Goal: Navigation & Orientation: Find specific page/section

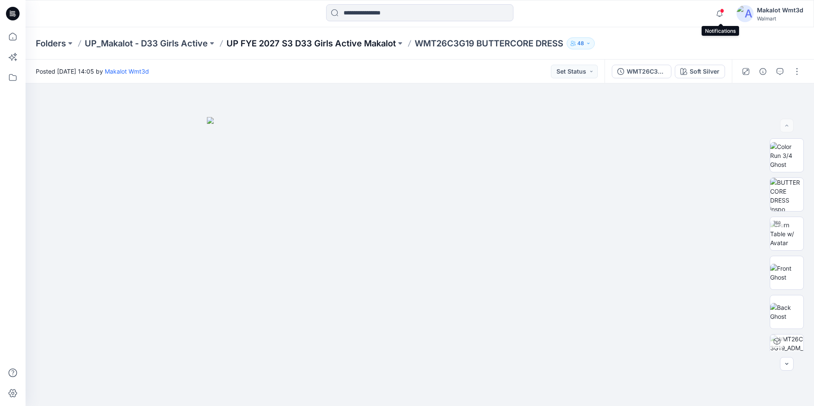
click at [354, 43] on p "UP FYE 2027 S3 D33 Girls Active Makalot" at bounding box center [311, 43] width 169 height 12
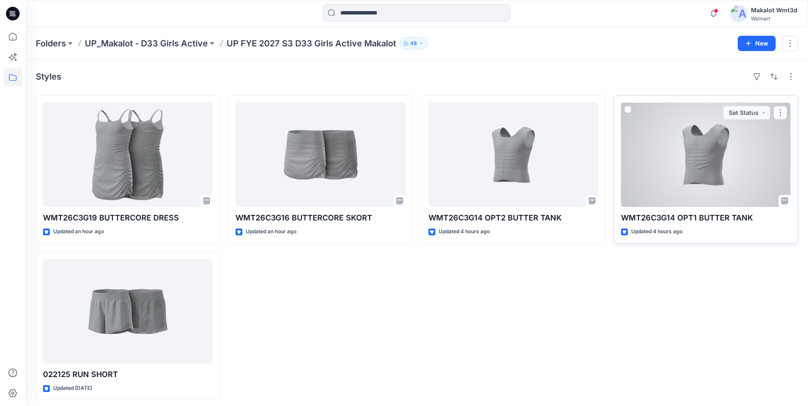
click at [639, 198] on div at bounding box center [705, 155] width 169 height 104
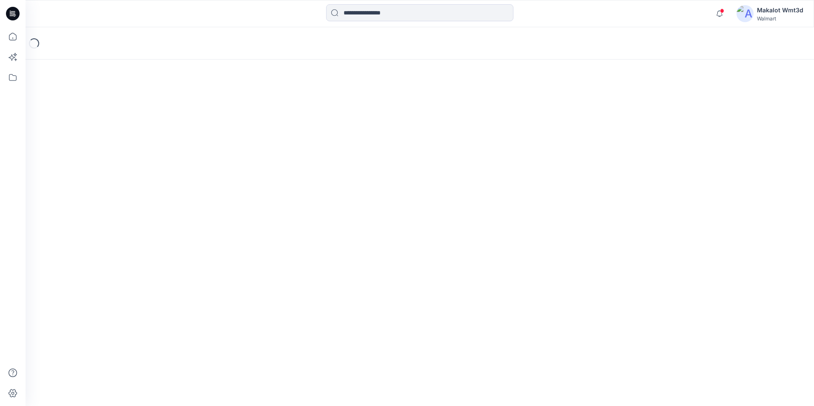
click at [639, 198] on div "Loading..." at bounding box center [420, 216] width 789 height 379
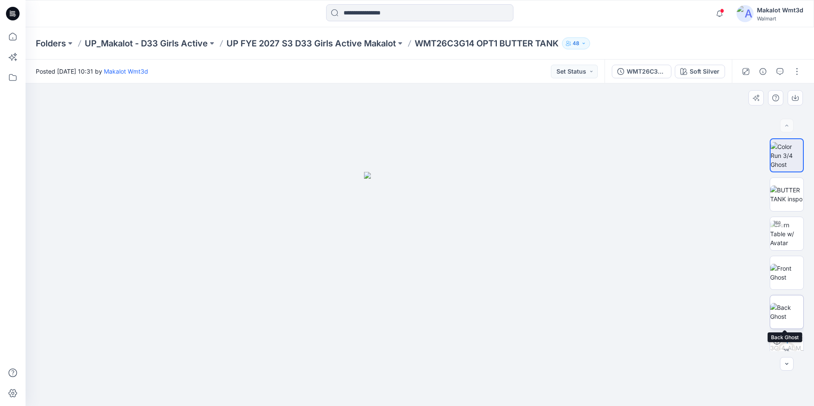
click at [778, 309] on img at bounding box center [786, 312] width 33 height 18
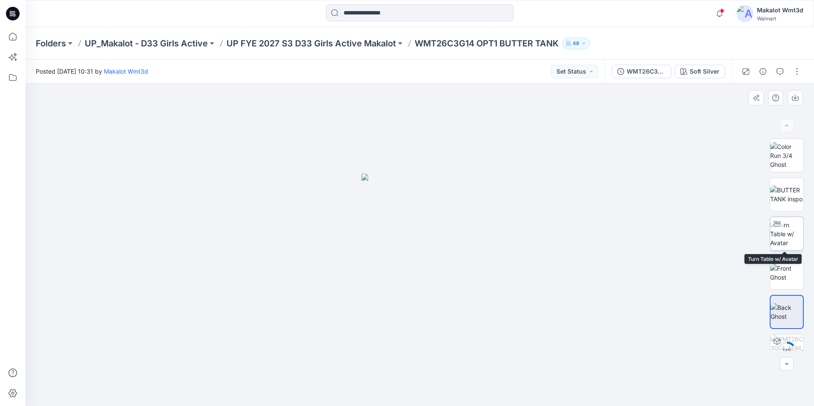
click at [778, 230] on div at bounding box center [777, 224] width 14 height 14
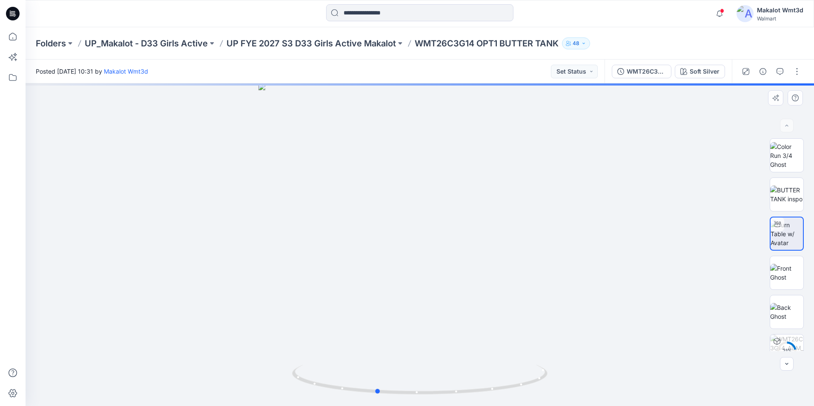
drag, startPoint x: 495, startPoint y: 328, endPoint x: 458, endPoint y: 324, distance: 37.2
click at [434, 330] on div at bounding box center [420, 244] width 789 height 323
drag, startPoint x: 493, startPoint y: 322, endPoint x: 427, endPoint y: 325, distance: 66.1
click at [427, 325] on div at bounding box center [420, 244] width 789 height 323
drag, startPoint x: 444, startPoint y: 302, endPoint x: 463, endPoint y: 307, distance: 19.8
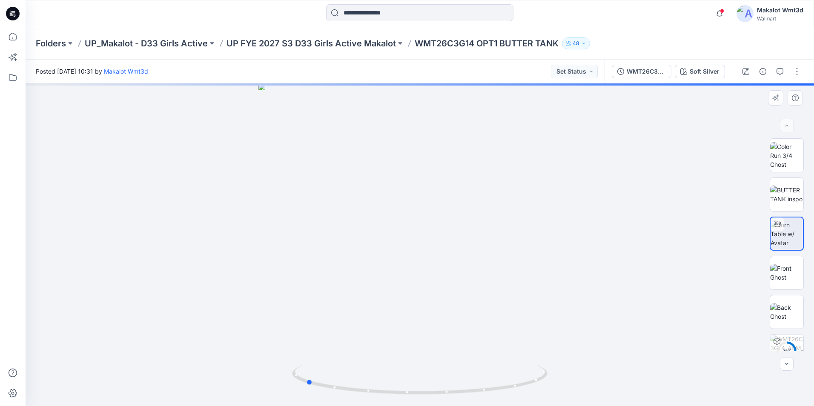
click at [463, 307] on div at bounding box center [420, 244] width 789 height 323
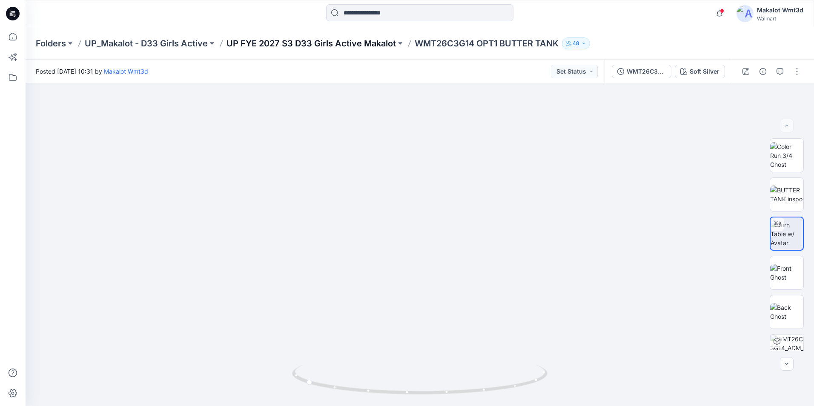
click at [377, 40] on p "UP FYE 2027 S3 D33 Girls Active Makalot" at bounding box center [311, 43] width 169 height 12
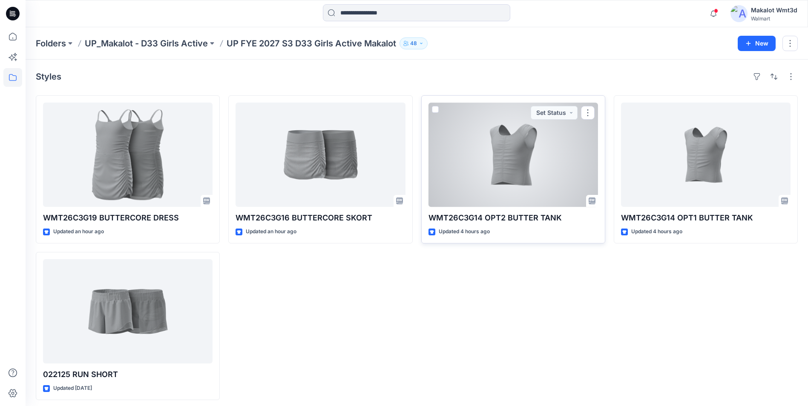
click at [548, 183] on div at bounding box center [512, 155] width 169 height 104
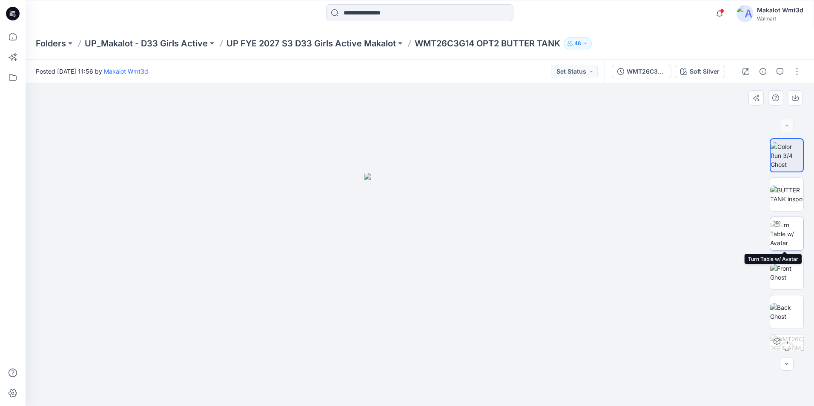
click at [791, 234] on img at bounding box center [786, 234] width 33 height 27
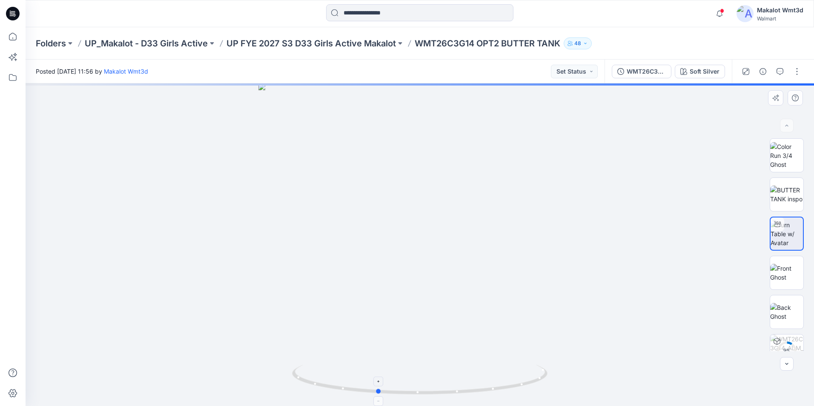
drag, startPoint x: 486, startPoint y: 394, endPoint x: 443, endPoint y: 393, distance: 43.0
click at [443, 393] on icon at bounding box center [421, 381] width 258 height 32
drag, startPoint x: 507, startPoint y: 384, endPoint x: 477, endPoint y: 391, distance: 30.6
click at [477, 391] on icon at bounding box center [421, 381] width 258 height 32
drag, startPoint x: 497, startPoint y: 389, endPoint x: 461, endPoint y: 394, distance: 36.1
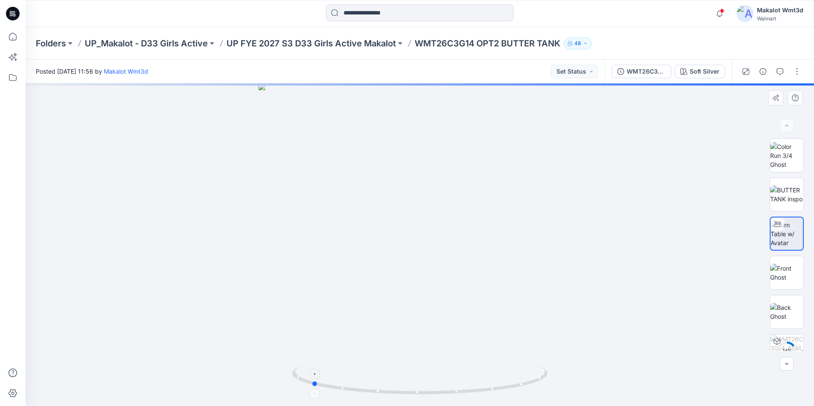
click at [461, 394] on icon at bounding box center [421, 381] width 258 height 32
drag, startPoint x: 500, startPoint y: 391, endPoint x: 488, endPoint y: 394, distance: 12.5
click at [488, 394] on icon at bounding box center [421, 381] width 258 height 32
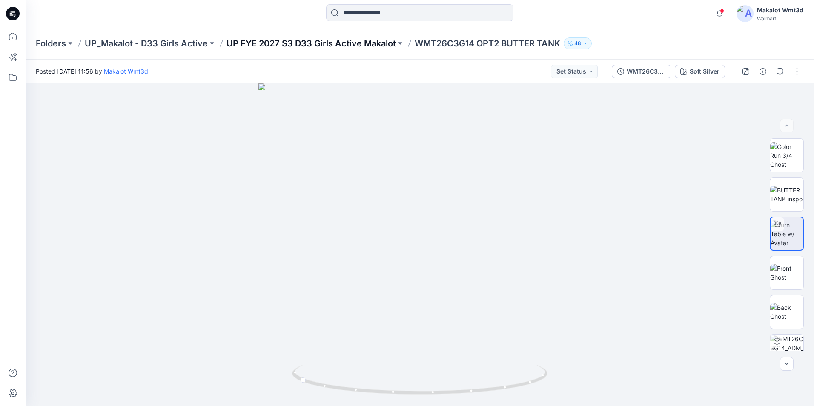
click at [330, 44] on p "UP FYE 2027 S3 D33 Girls Active Makalot" at bounding box center [311, 43] width 169 height 12
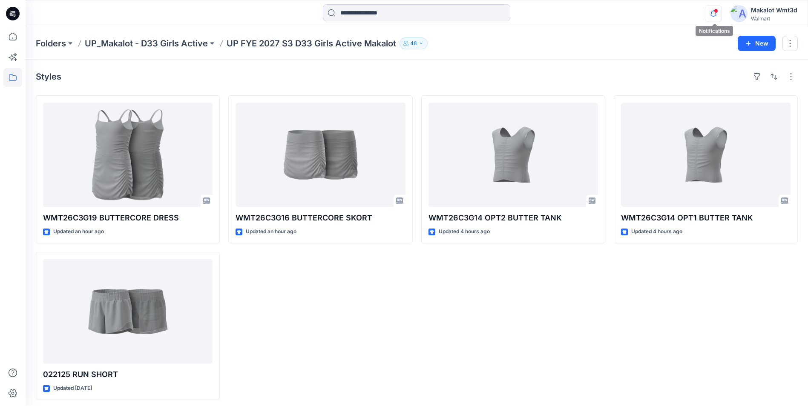
click at [709, 11] on icon "button" at bounding box center [713, 13] width 16 height 17
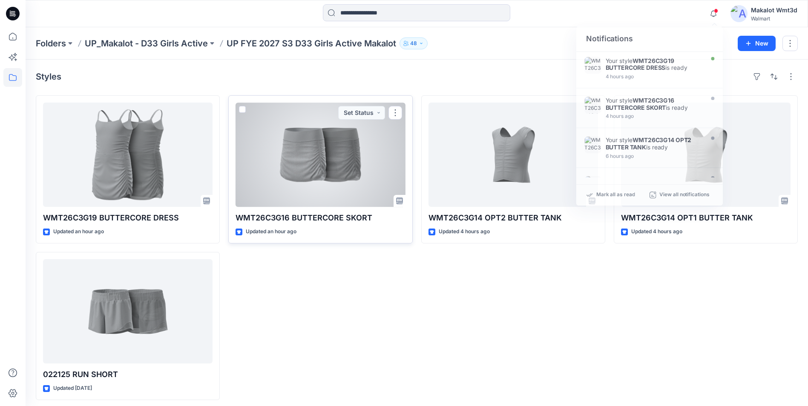
click at [303, 165] on div at bounding box center [319, 155] width 169 height 104
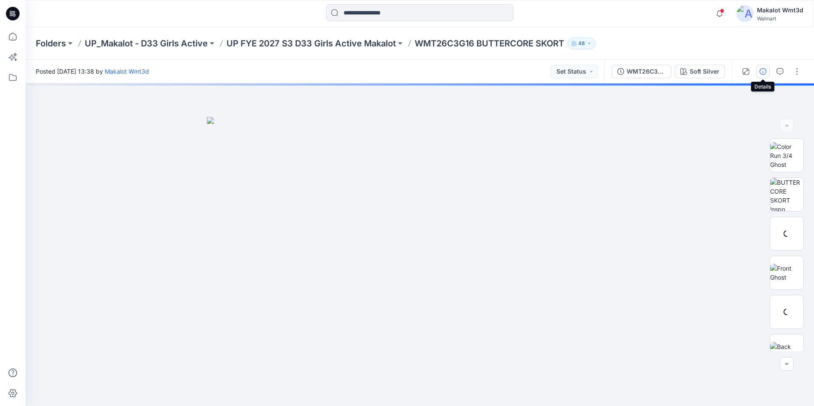
click at [760, 71] on icon "button" at bounding box center [763, 71] width 7 height 7
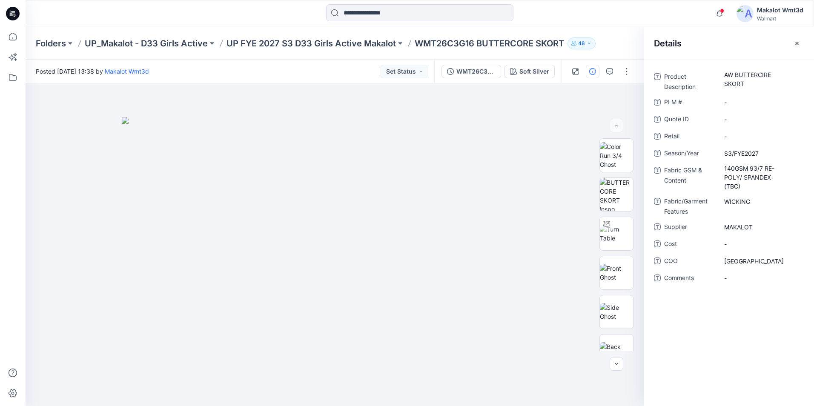
click at [649, 14] on div "Notifications Your style WMT26C3G19 BUTTERCORE DRESS is ready 4 hours ago Your …" at bounding box center [420, 13] width 788 height 19
click at [625, 36] on div "Folders UP_Makalot - D33 Girls Active UP FYE 2027 S3 D33 Girls Active Makalot W…" at bounding box center [420, 43] width 789 height 32
click at [797, 44] on icon "button" at bounding box center [797, 43] width 7 height 7
